Goal: Transaction & Acquisition: Purchase product/service

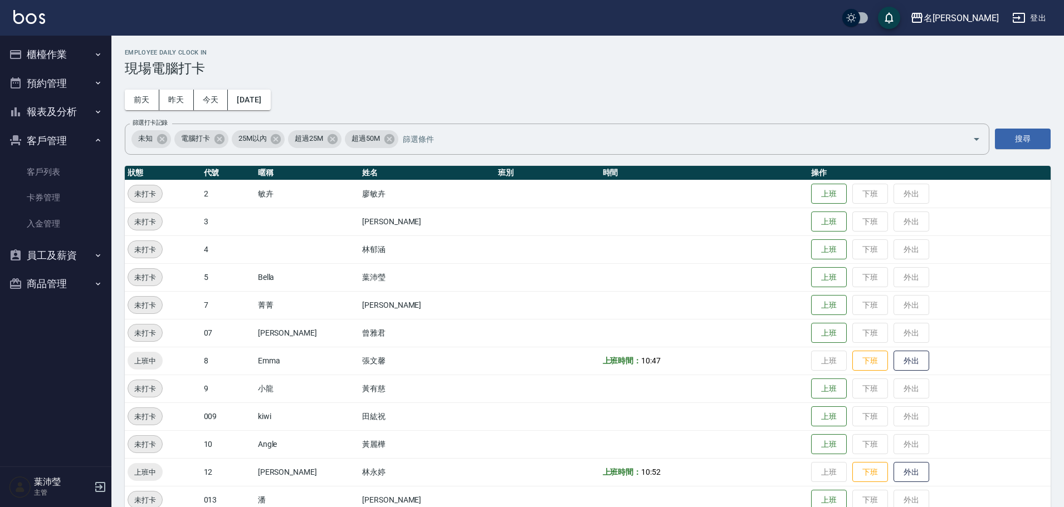
click at [48, 62] on button "櫃檯作業" at bounding box center [55, 54] width 102 height 29
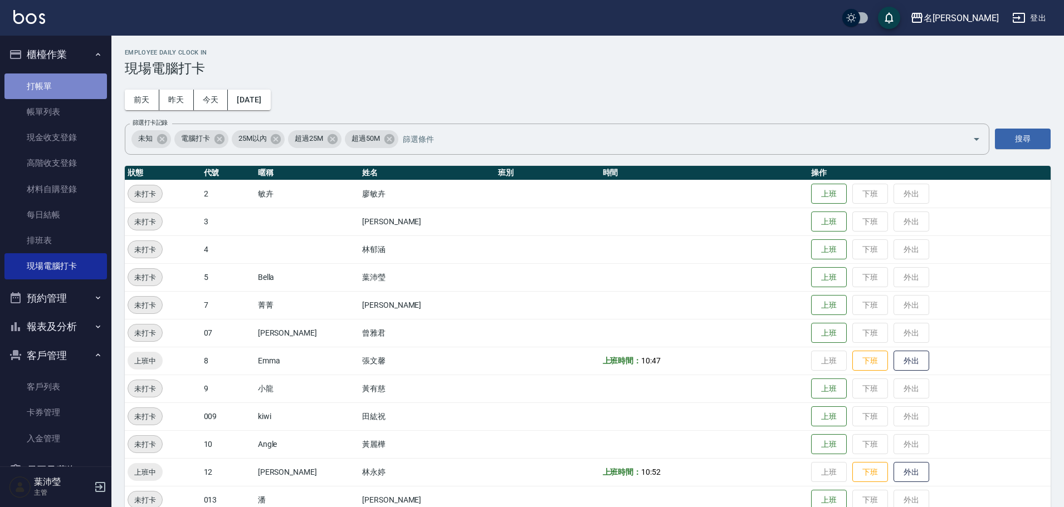
click at [81, 98] on link "打帳單" at bounding box center [55, 87] width 102 height 26
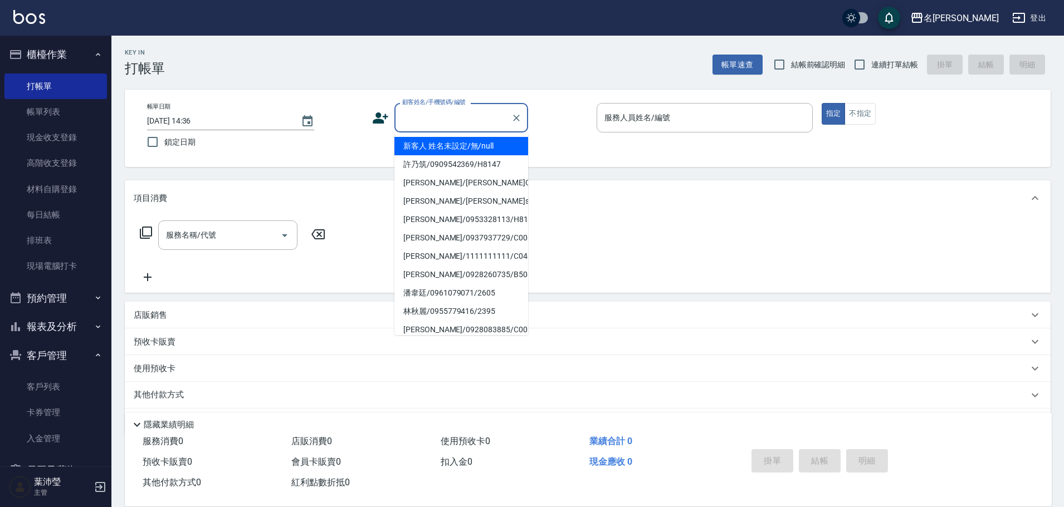
click at [435, 123] on input "顧客姓名/手機號碼/編號" at bounding box center [452, 117] width 107 height 19
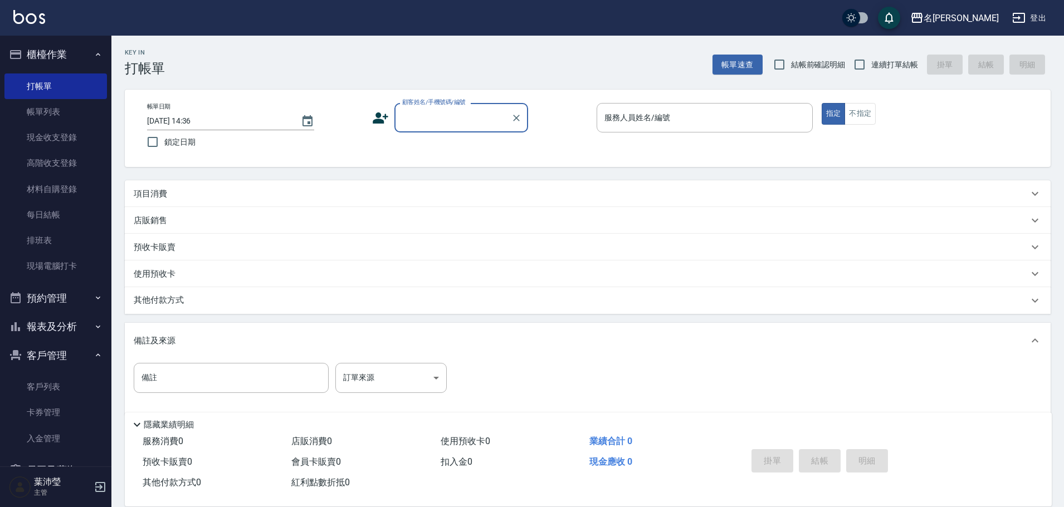
click at [416, 111] on input "顧客姓名/手機號碼/編號" at bounding box center [452, 117] width 107 height 19
type input "5"
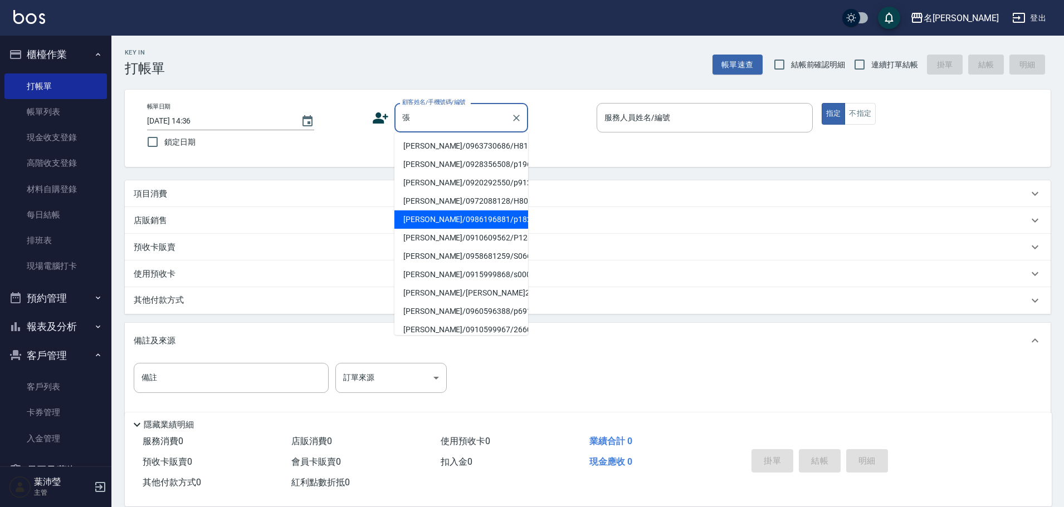
click at [477, 221] on li "[PERSON_NAME]/0986196881/p1822" at bounding box center [461, 220] width 134 height 18
type input "[PERSON_NAME]/0986196881/p1822"
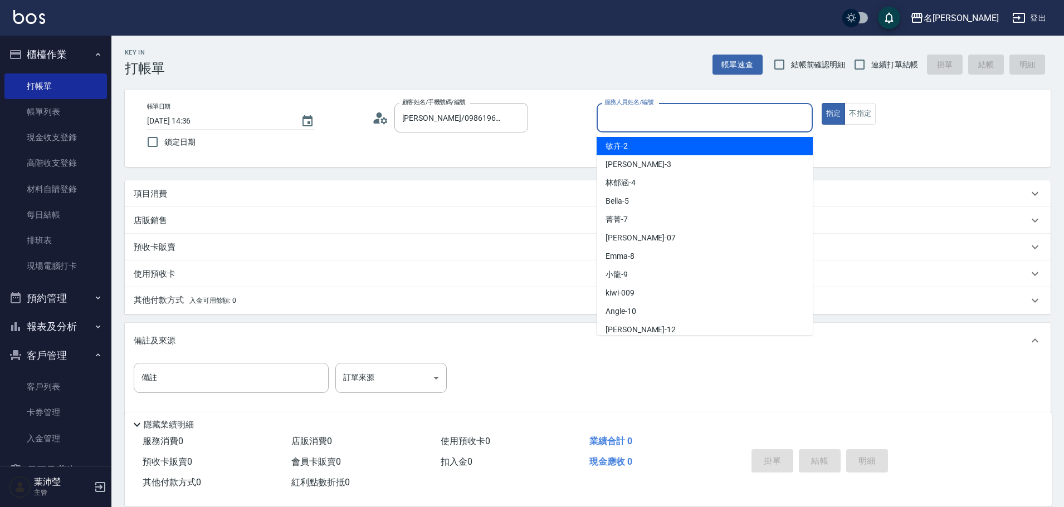
click at [681, 109] on input "服務人員姓名/編號" at bounding box center [705, 117] width 206 height 19
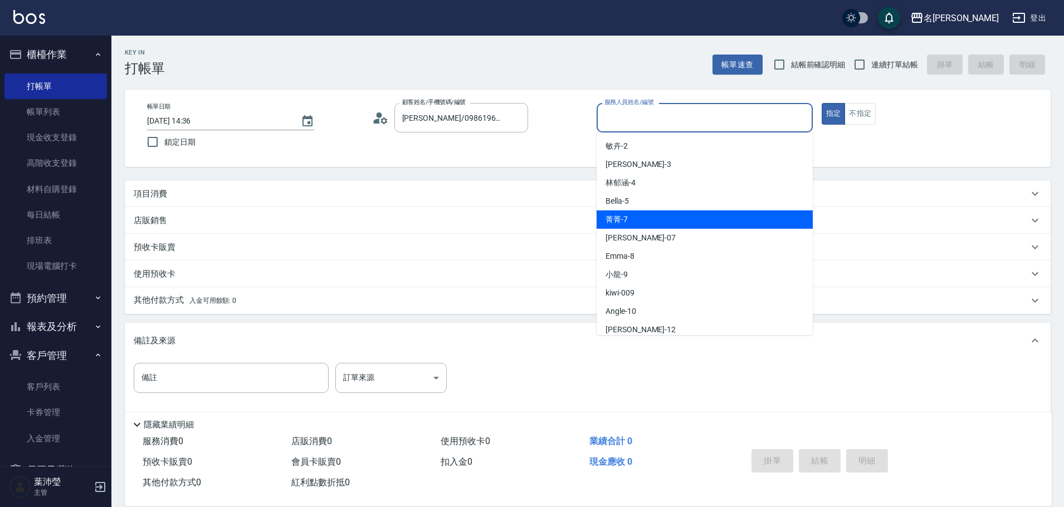
drag, startPoint x: 670, startPoint y: 216, endPoint x: 594, endPoint y: 199, distance: 77.7
click at [670, 216] on div "菁菁 -7" at bounding box center [705, 220] width 216 height 18
type input "菁菁-7"
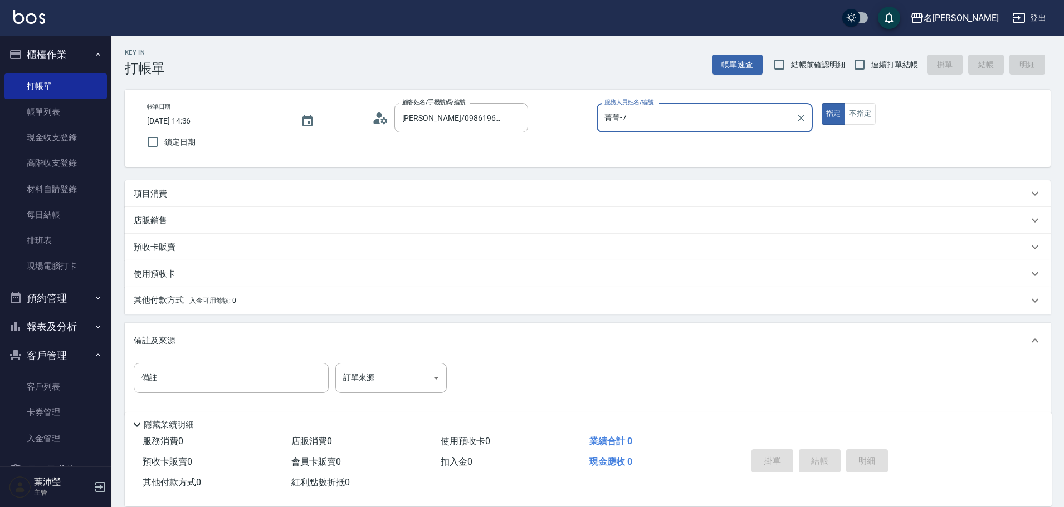
click at [187, 194] on div "項目消費" at bounding box center [581, 194] width 895 height 12
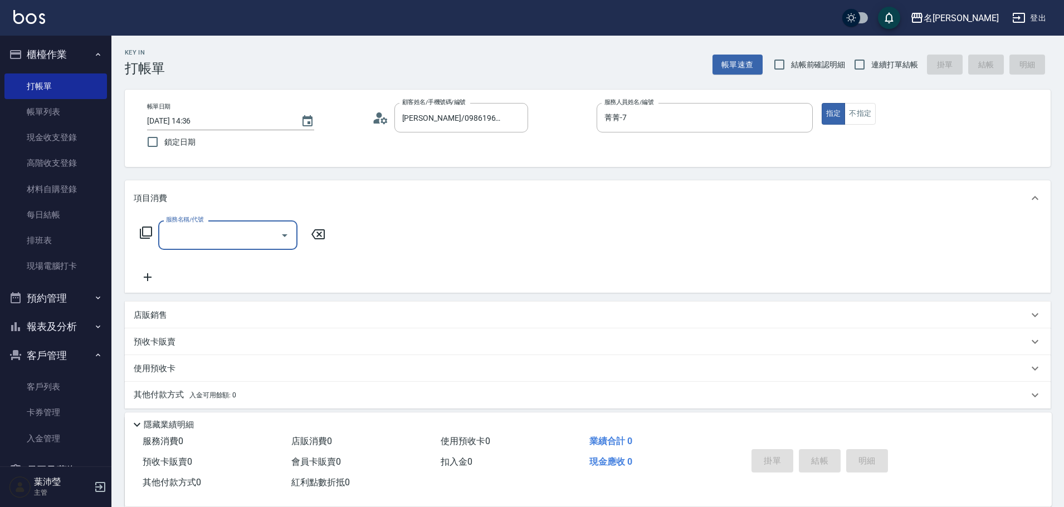
click at [149, 233] on icon at bounding box center [145, 232] width 13 height 13
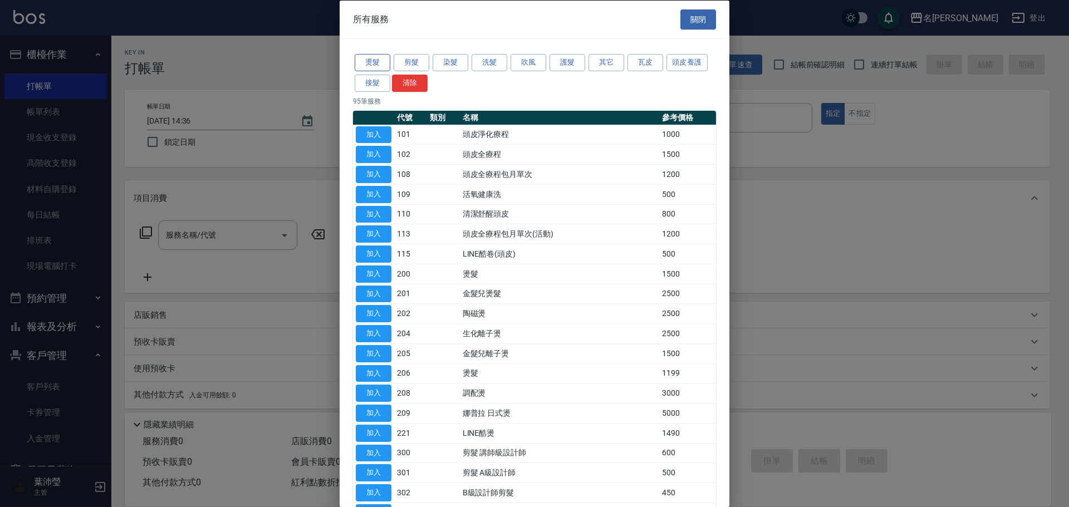
click at [378, 63] on button "燙髮" at bounding box center [373, 62] width 36 height 17
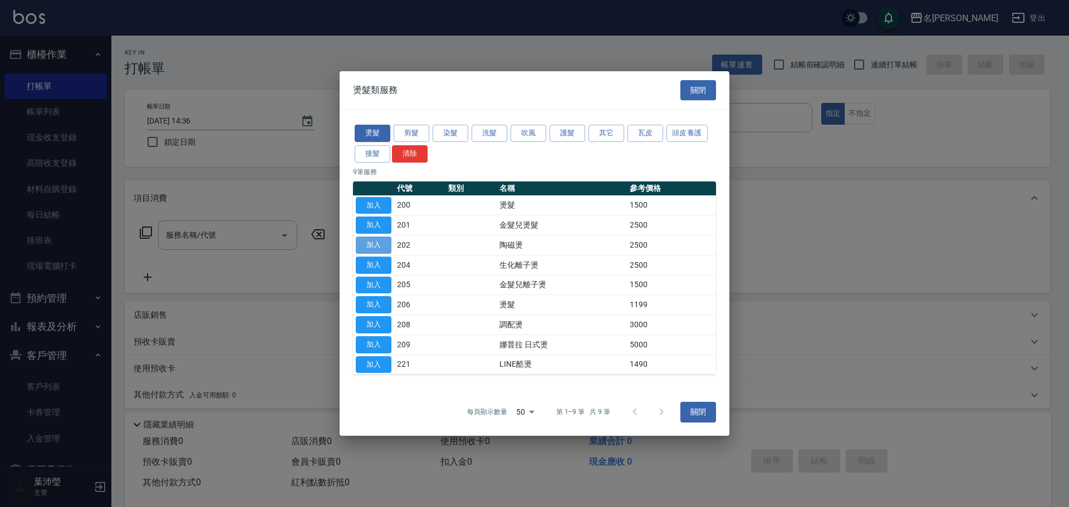
click at [389, 247] on button "加入" at bounding box center [374, 245] width 36 height 17
type input "陶磁燙(202)"
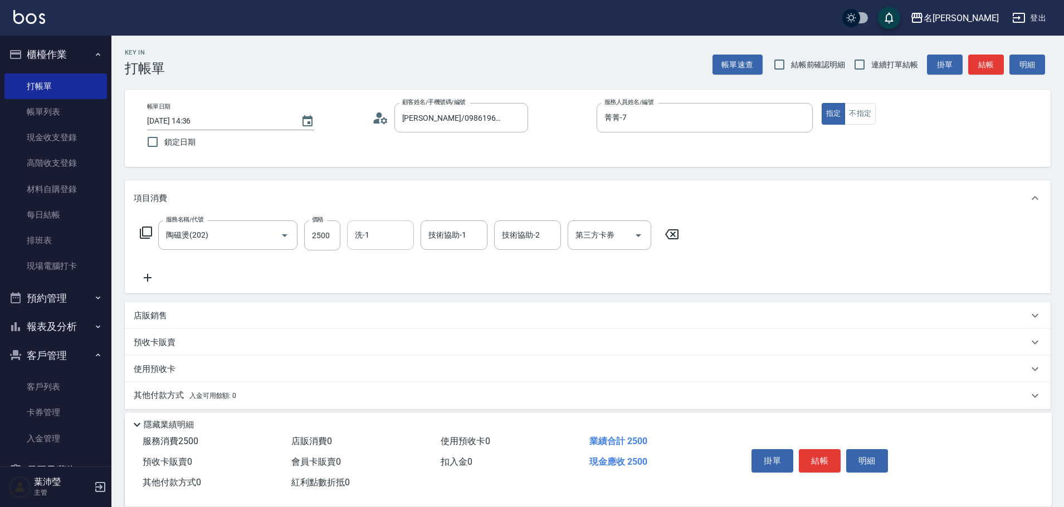
click at [365, 237] on input "洗-1" at bounding box center [380, 235] width 57 height 19
type input "語爭-20"
click at [148, 235] on icon at bounding box center [145, 232] width 13 height 13
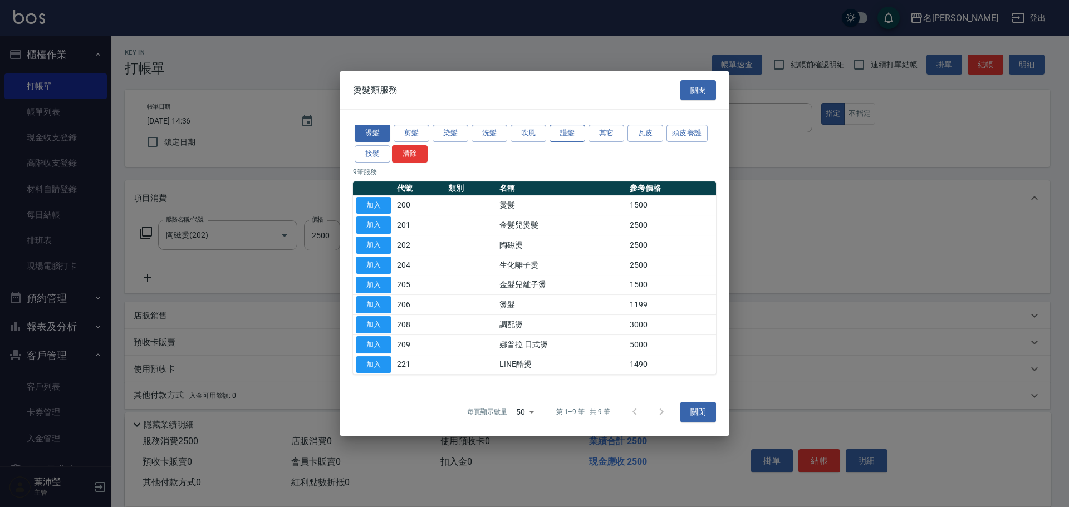
click at [582, 135] on button "護髮" at bounding box center [568, 133] width 36 height 17
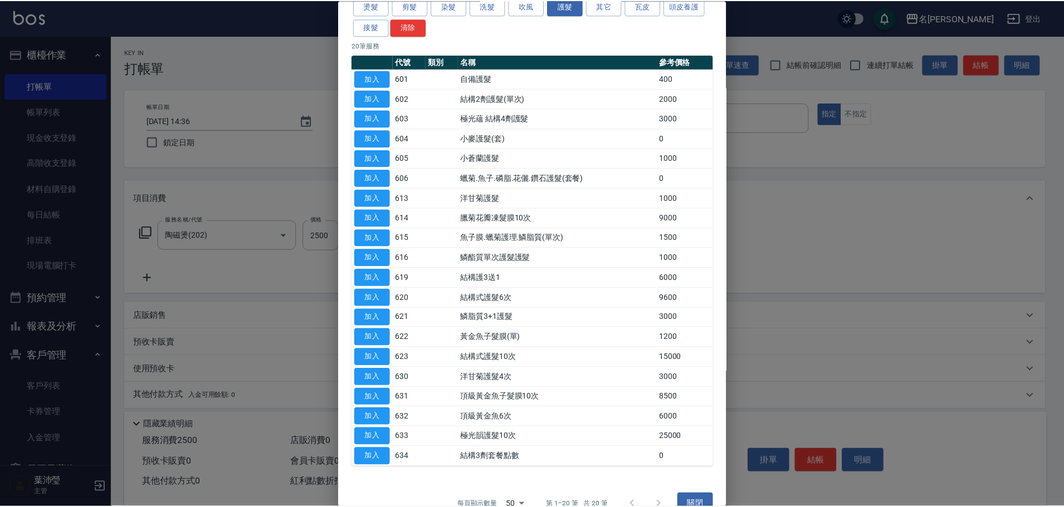
scroll to position [77, 0]
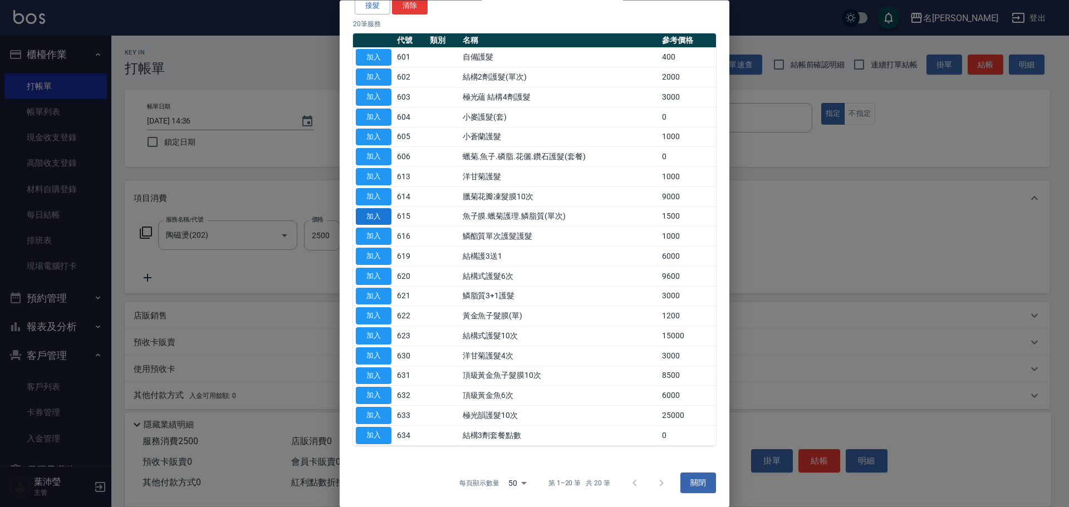
click at [377, 214] on button "加入" at bounding box center [374, 216] width 36 height 17
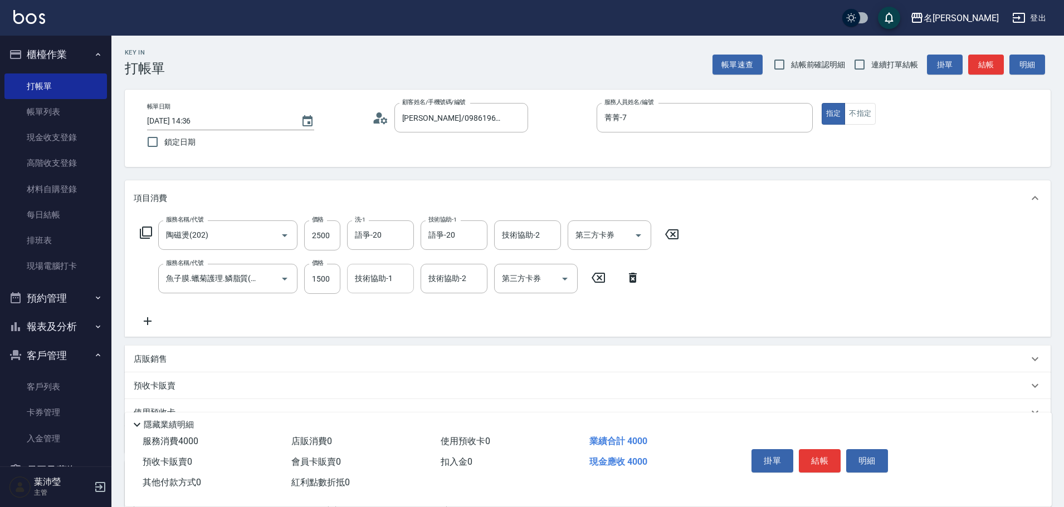
click at [351, 280] on div "技術協助-1" at bounding box center [380, 279] width 67 height 30
type input "語爭-20"
click at [756, 270] on div "服務名稱/代號 陶磁燙(202) 服務名稱/代號 價格 2500 價格 洗-1 語爭-20 洗-1 技術協助-1 語爭-20 技術協助-1 技術協助-2 技術…" at bounding box center [588, 276] width 926 height 121
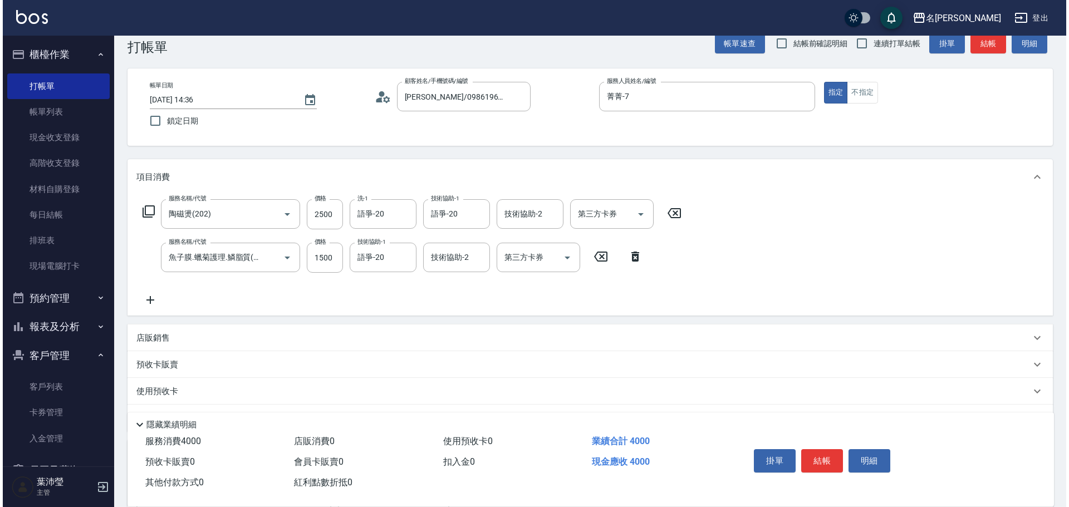
scroll to position [0, 0]
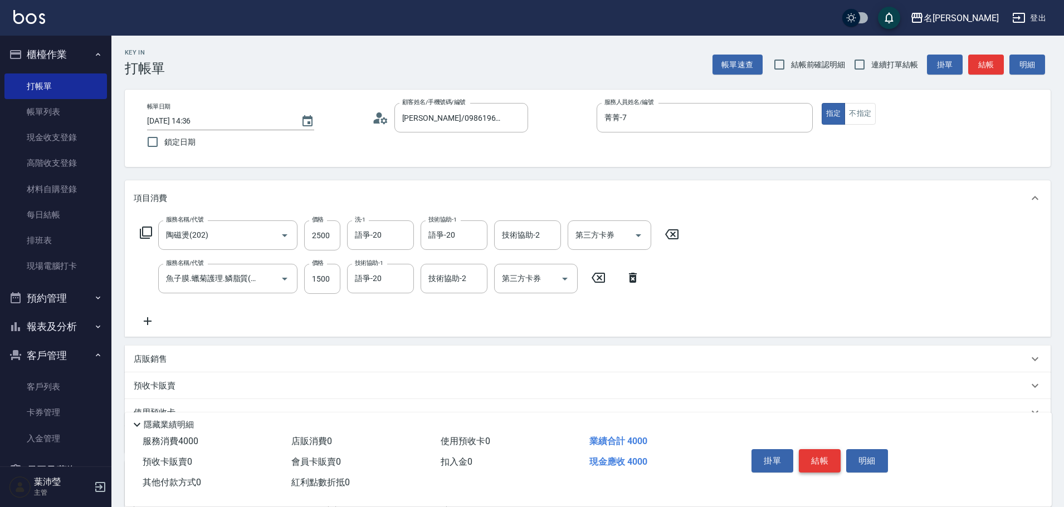
click at [829, 455] on button "結帳" at bounding box center [820, 461] width 42 height 23
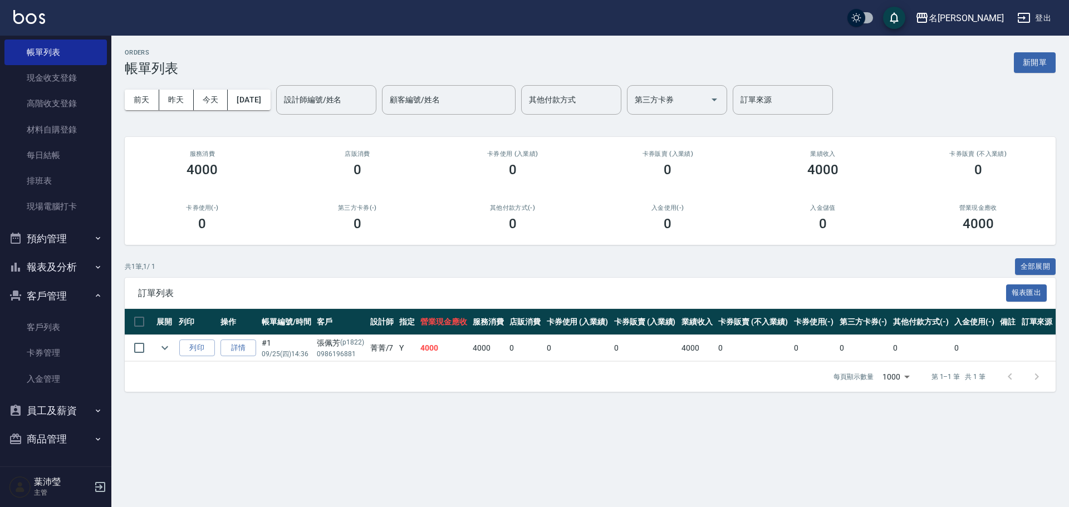
scroll to position [60, 0]
click at [56, 241] on button "預約管理" at bounding box center [55, 238] width 102 height 29
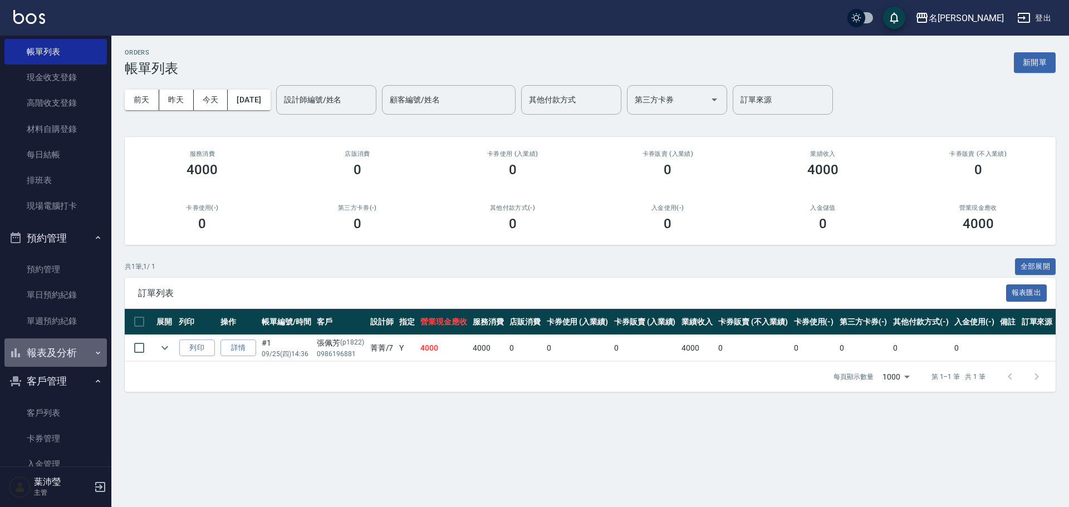
click at [74, 351] on button "報表及分析" at bounding box center [55, 353] width 102 height 29
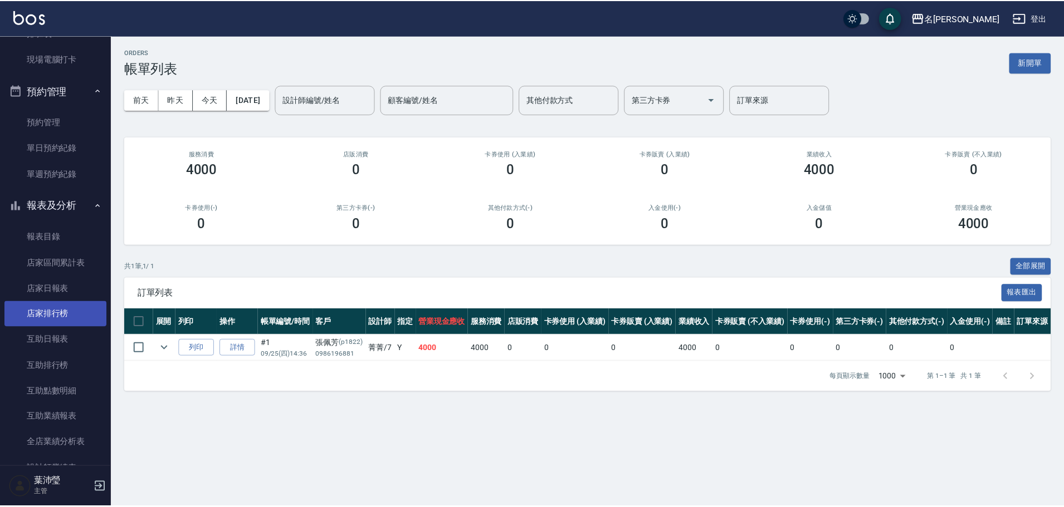
scroll to position [227, 0]
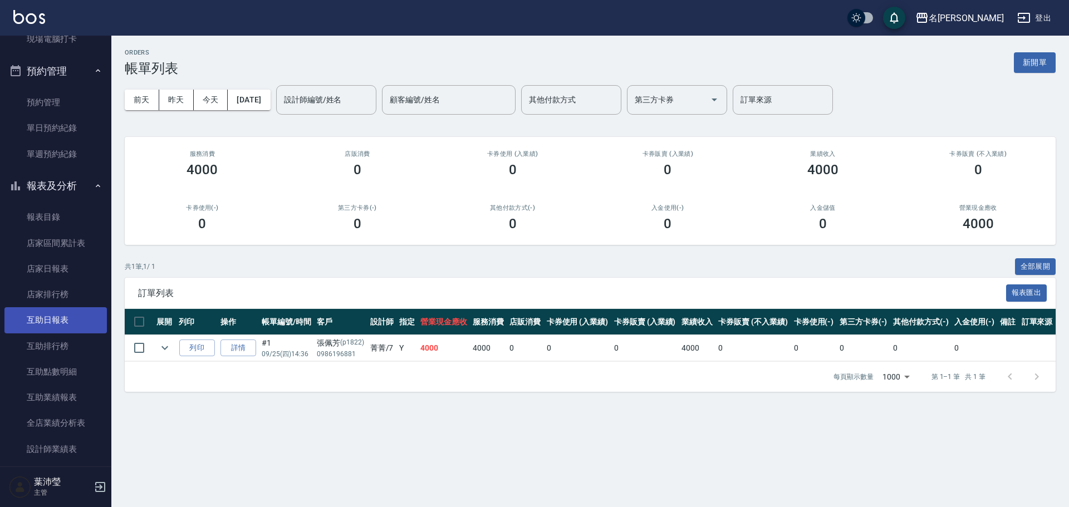
click at [62, 331] on link "互助日報表" at bounding box center [55, 320] width 102 height 26
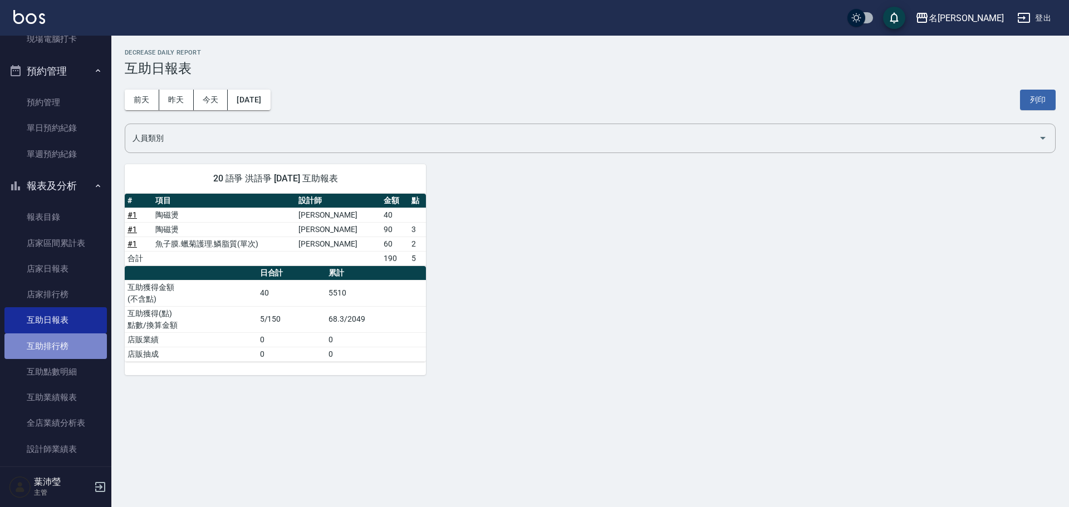
click at [70, 348] on link "互助排行榜" at bounding box center [55, 347] width 102 height 26
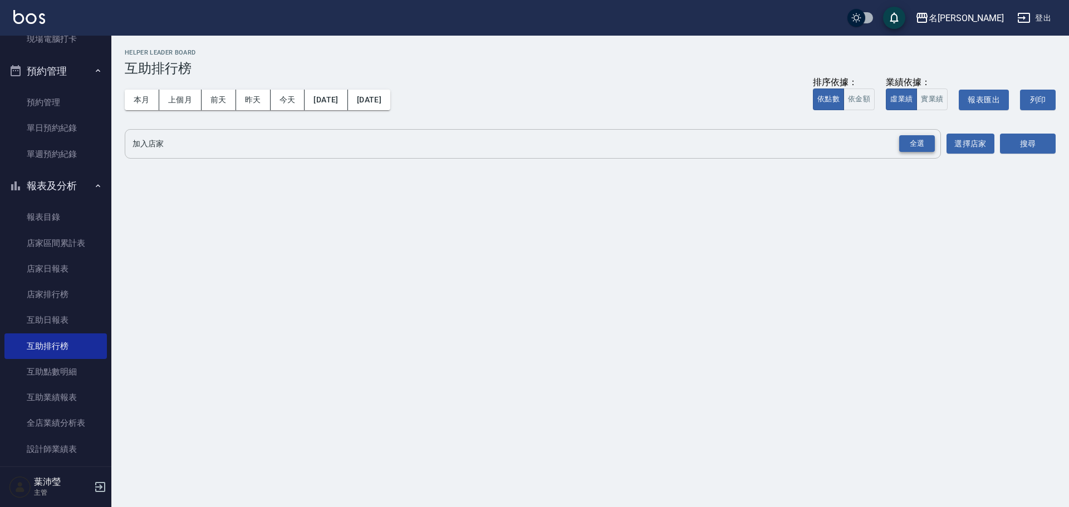
click at [900, 149] on div "全選" at bounding box center [918, 143] width 36 height 17
click at [1029, 153] on button "搜尋" at bounding box center [1028, 144] width 56 height 21
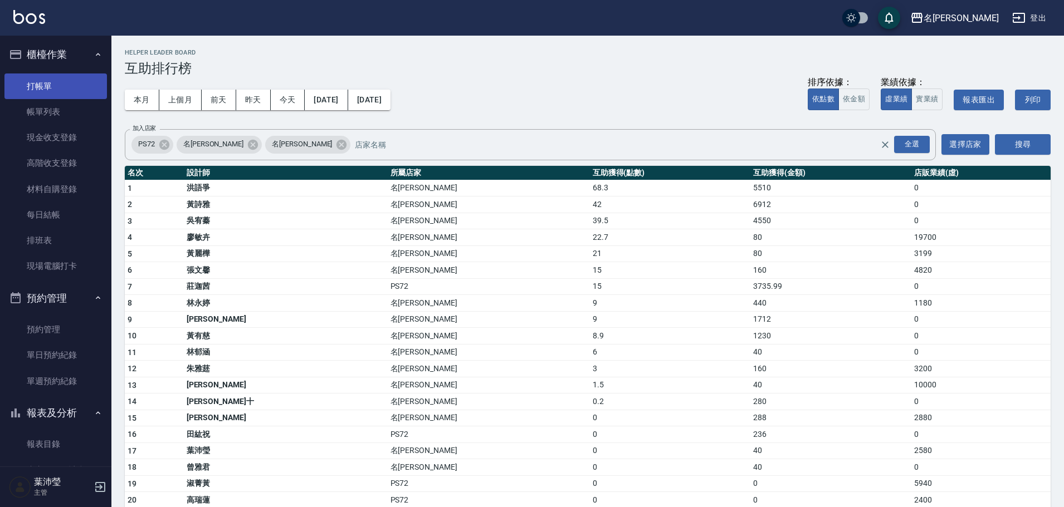
click at [26, 89] on link "打帳單" at bounding box center [55, 87] width 102 height 26
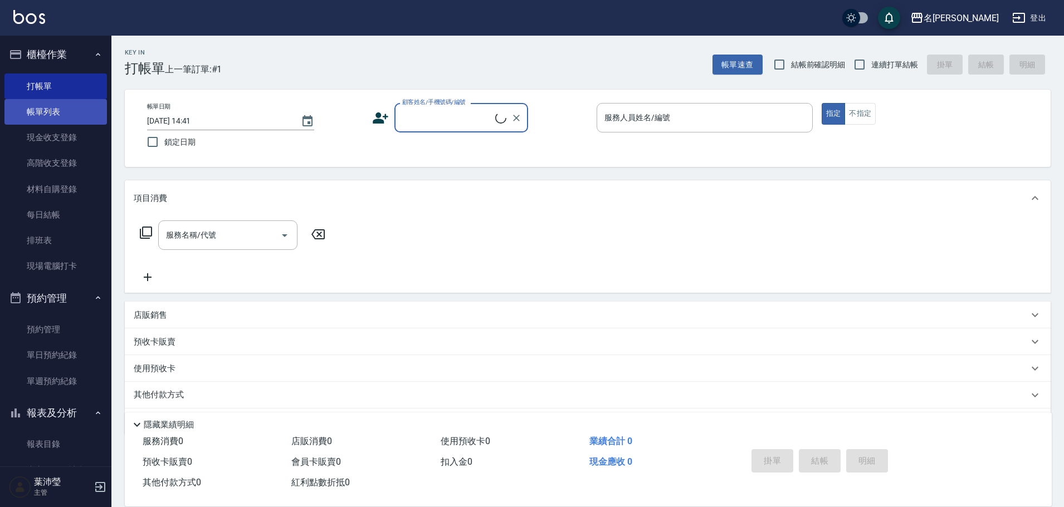
click at [36, 104] on link "帳單列表" at bounding box center [55, 112] width 102 height 26
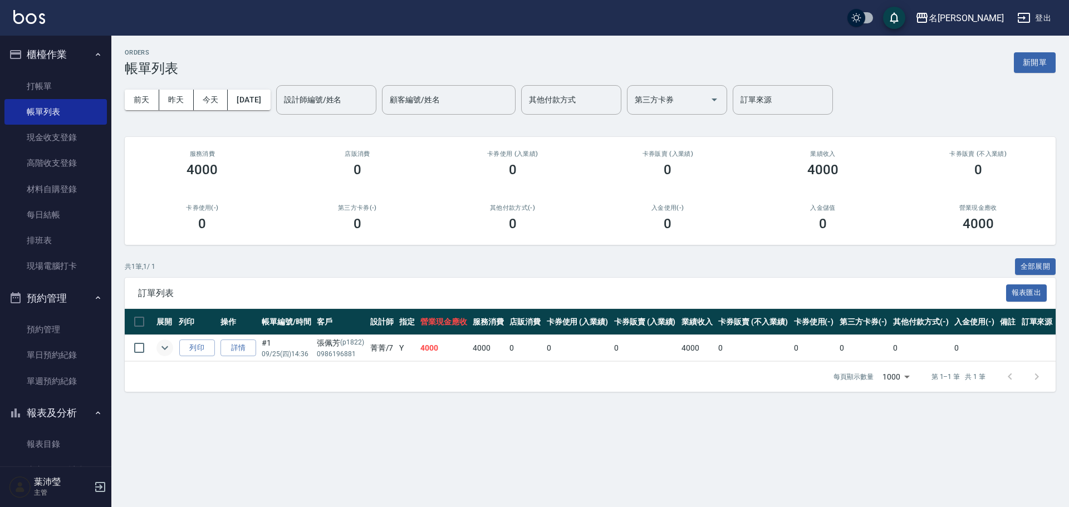
click at [173, 349] on button "expand row" at bounding box center [165, 348] width 17 height 17
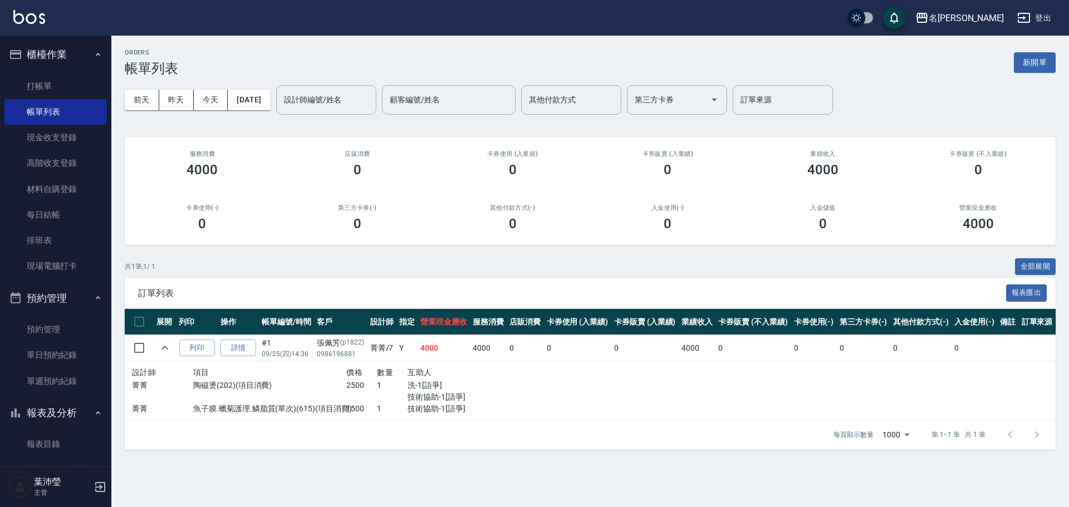
drag, startPoint x: 173, startPoint y: 338, endPoint x: 155, endPoint y: 363, distance: 30.8
click at [173, 338] on td at bounding box center [165, 348] width 22 height 26
drag, startPoint x: 170, startPoint y: 341, endPoint x: 180, endPoint y: 329, distance: 16.6
click at [170, 341] on td at bounding box center [165, 348] width 22 height 26
click at [164, 356] on button "expand row" at bounding box center [165, 348] width 17 height 17
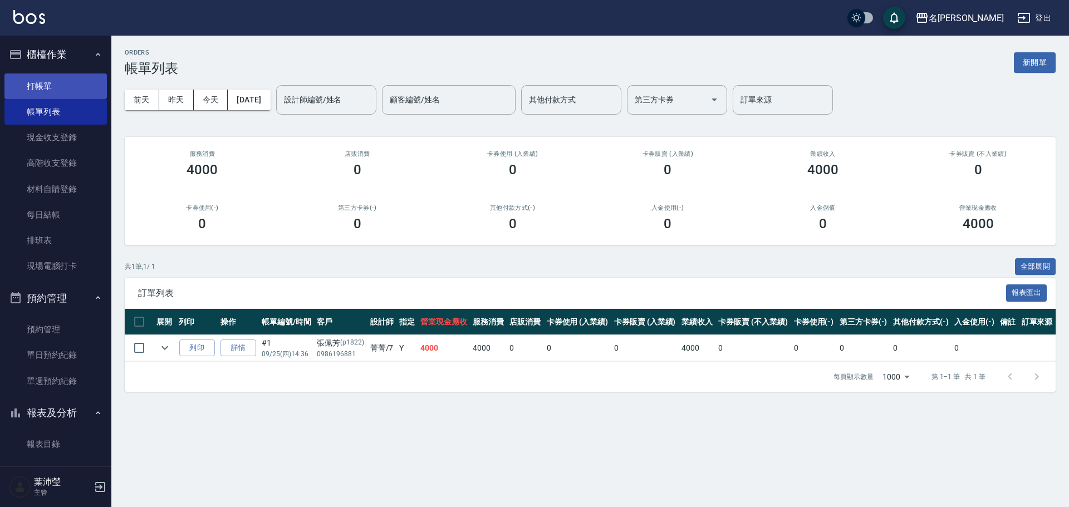
click at [90, 92] on link "打帳單" at bounding box center [55, 87] width 102 height 26
